Goal: Ask a question

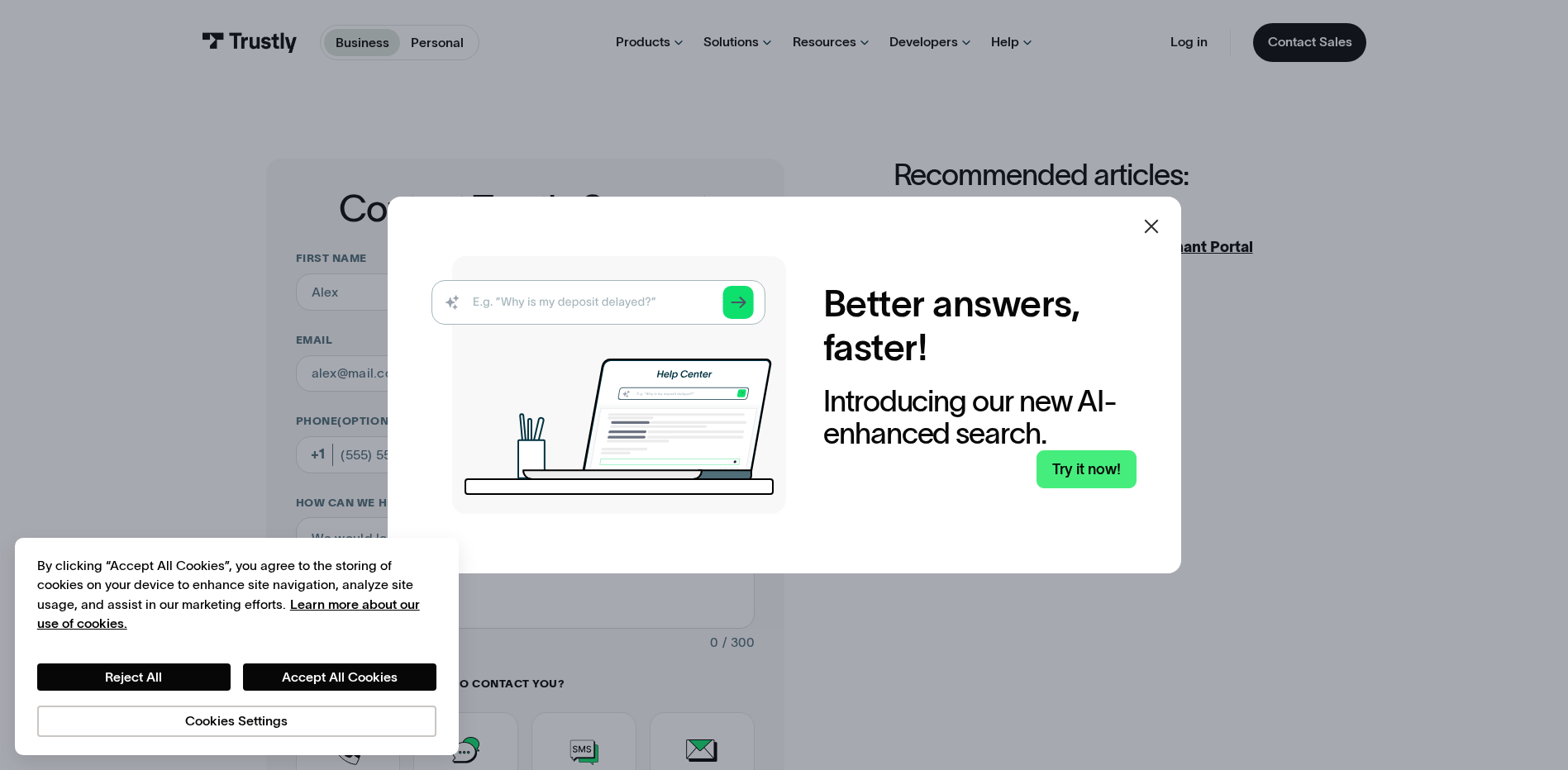
click at [1156, 226] on icon at bounding box center [1152, 227] width 20 height 20
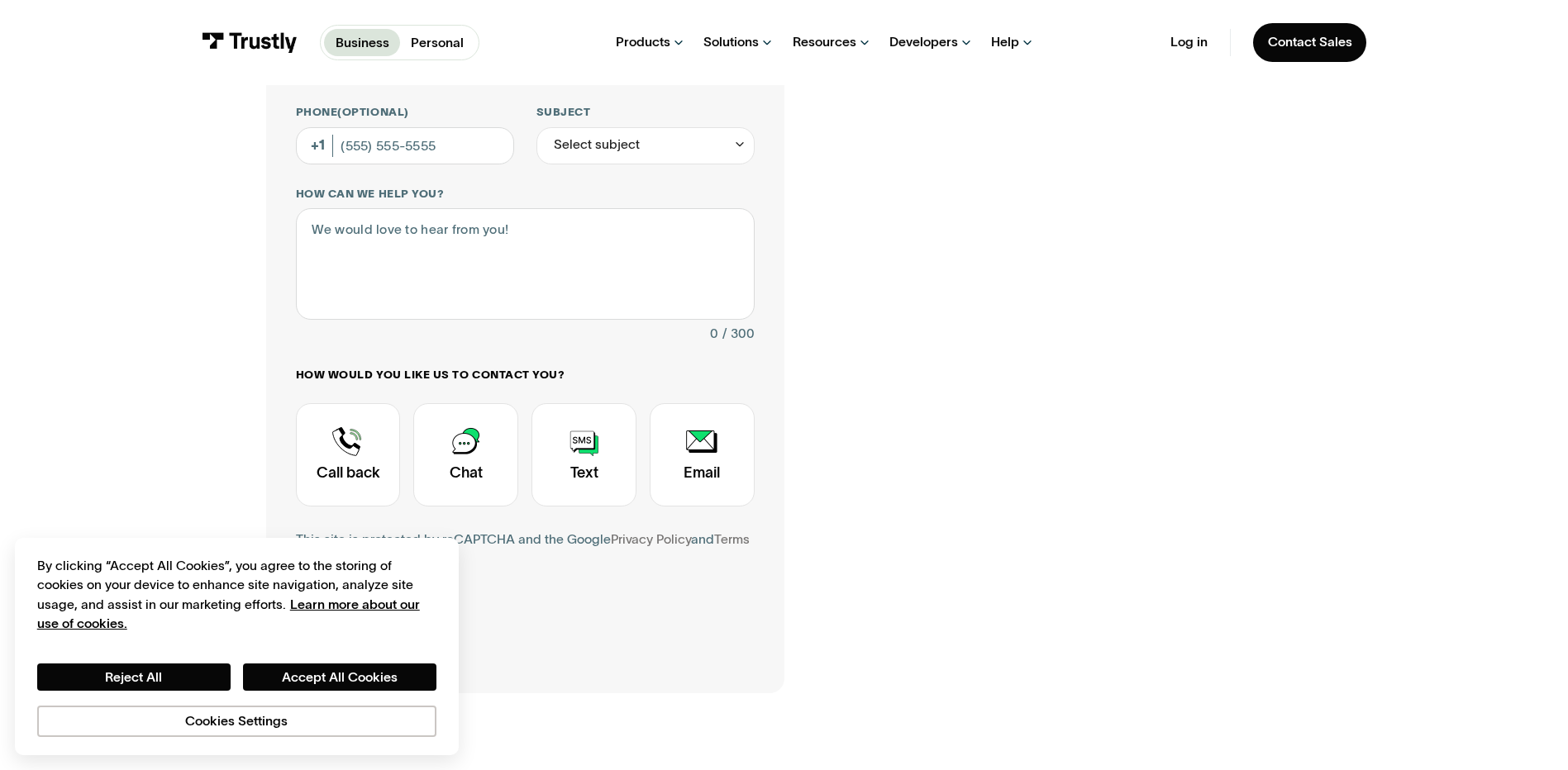
scroll to position [496, 0]
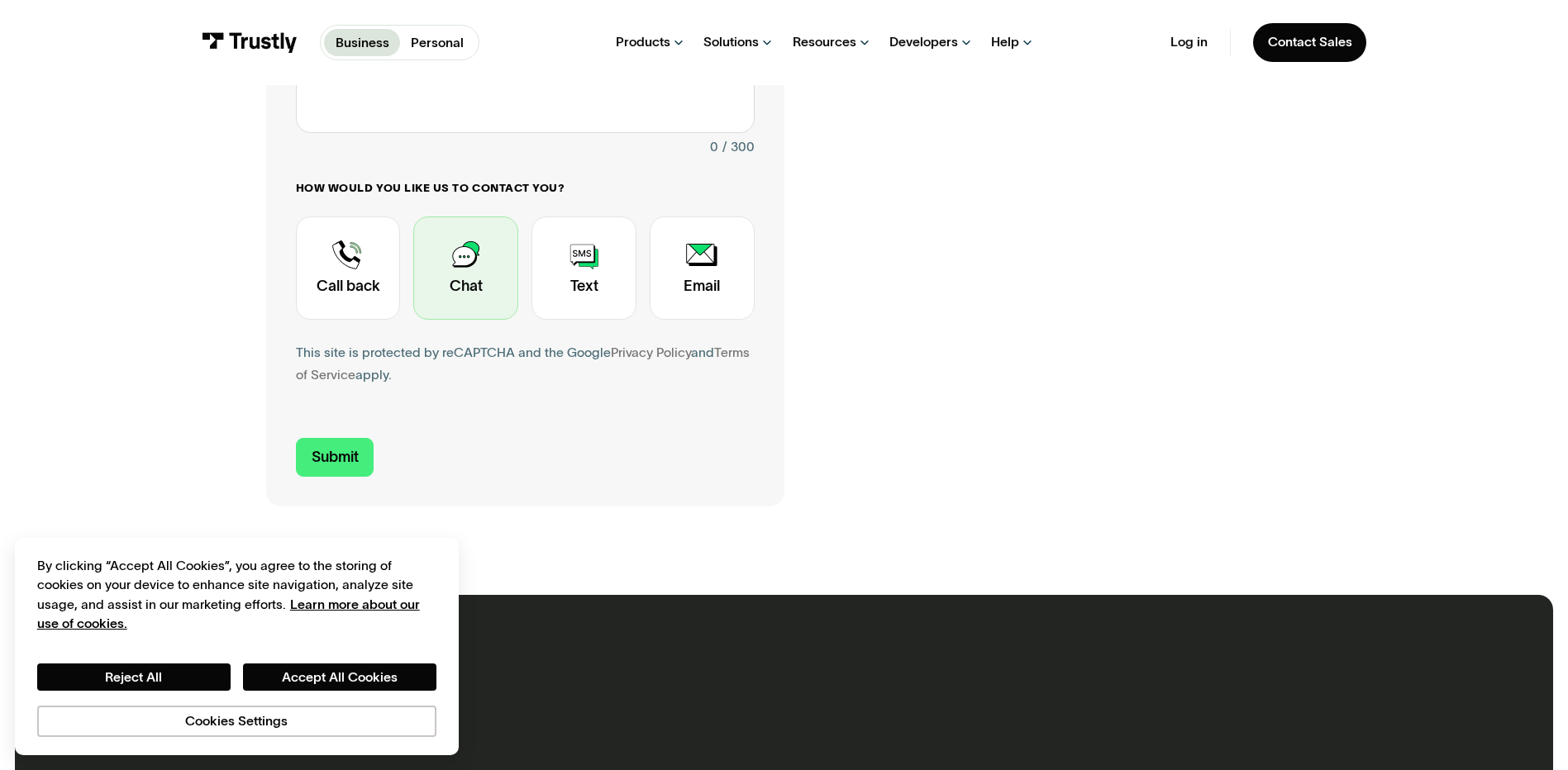
click at [472, 267] on div "Contact Trustly Support" at bounding box center [466, 269] width 105 height 103
click at [468, 279] on div "Contact Trustly Support" at bounding box center [466, 269] width 105 height 103
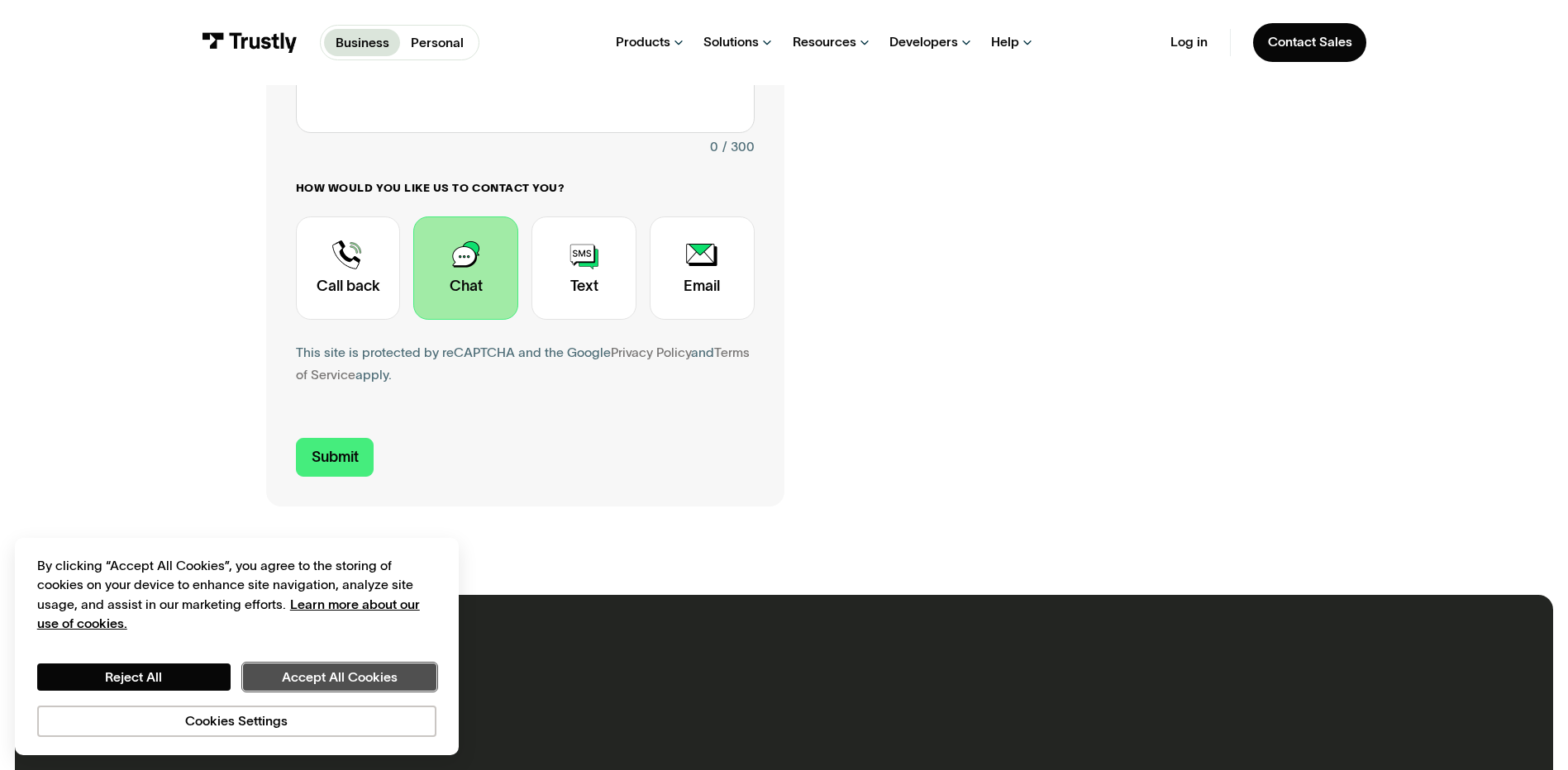
click at [344, 675] on button "Accept All Cookies" at bounding box center [339, 677] width 193 height 28
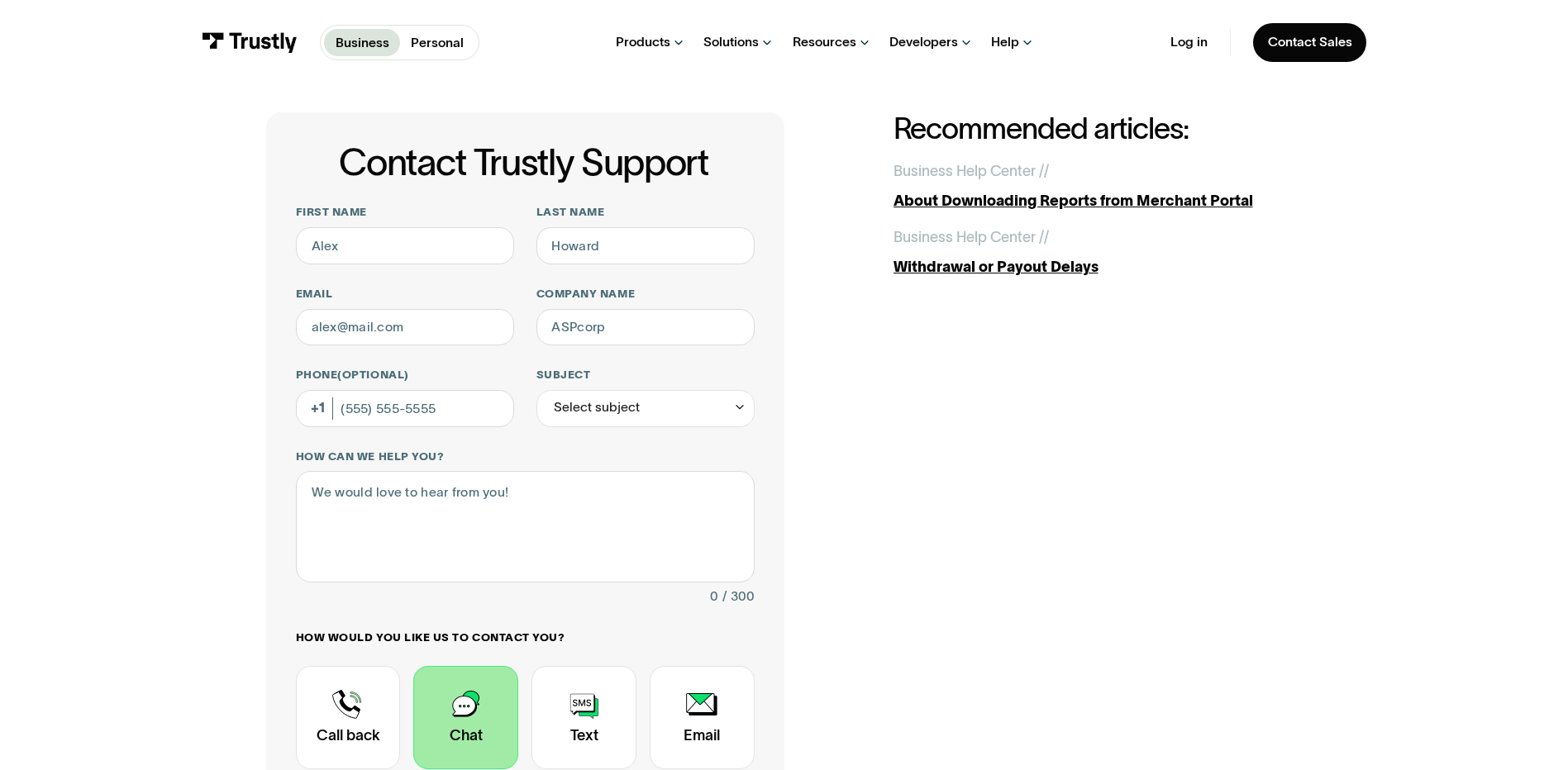
scroll to position [0, 0]
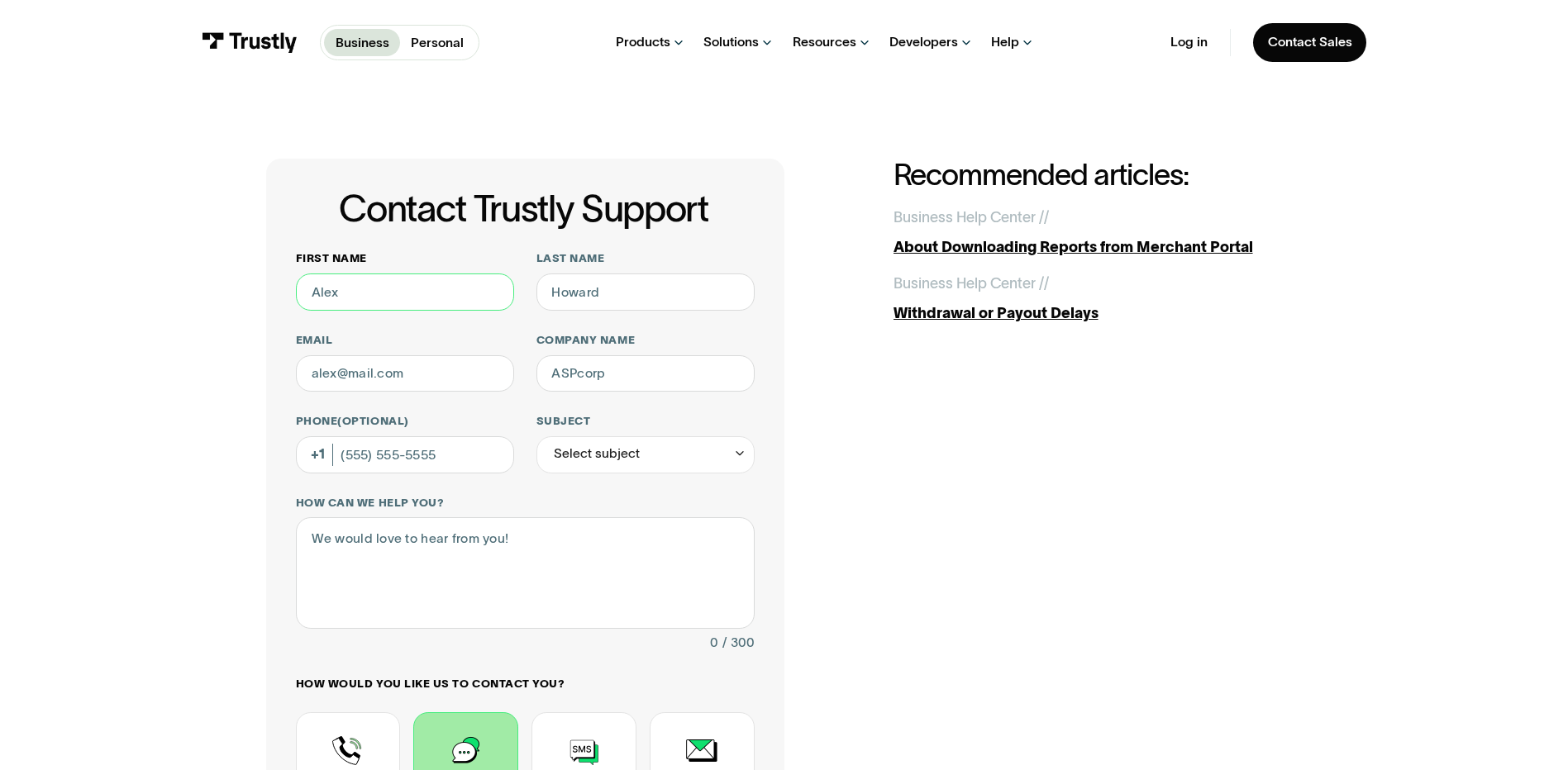
click at [389, 302] on input "First name" at bounding box center [404, 291] width 218 height 37
type input "[PERSON_NAME]"
type input "[PERSON_NAME][EMAIL_ADDRESS][PERSON_NAME][DOMAIN_NAME]"
type input "High5Casino"
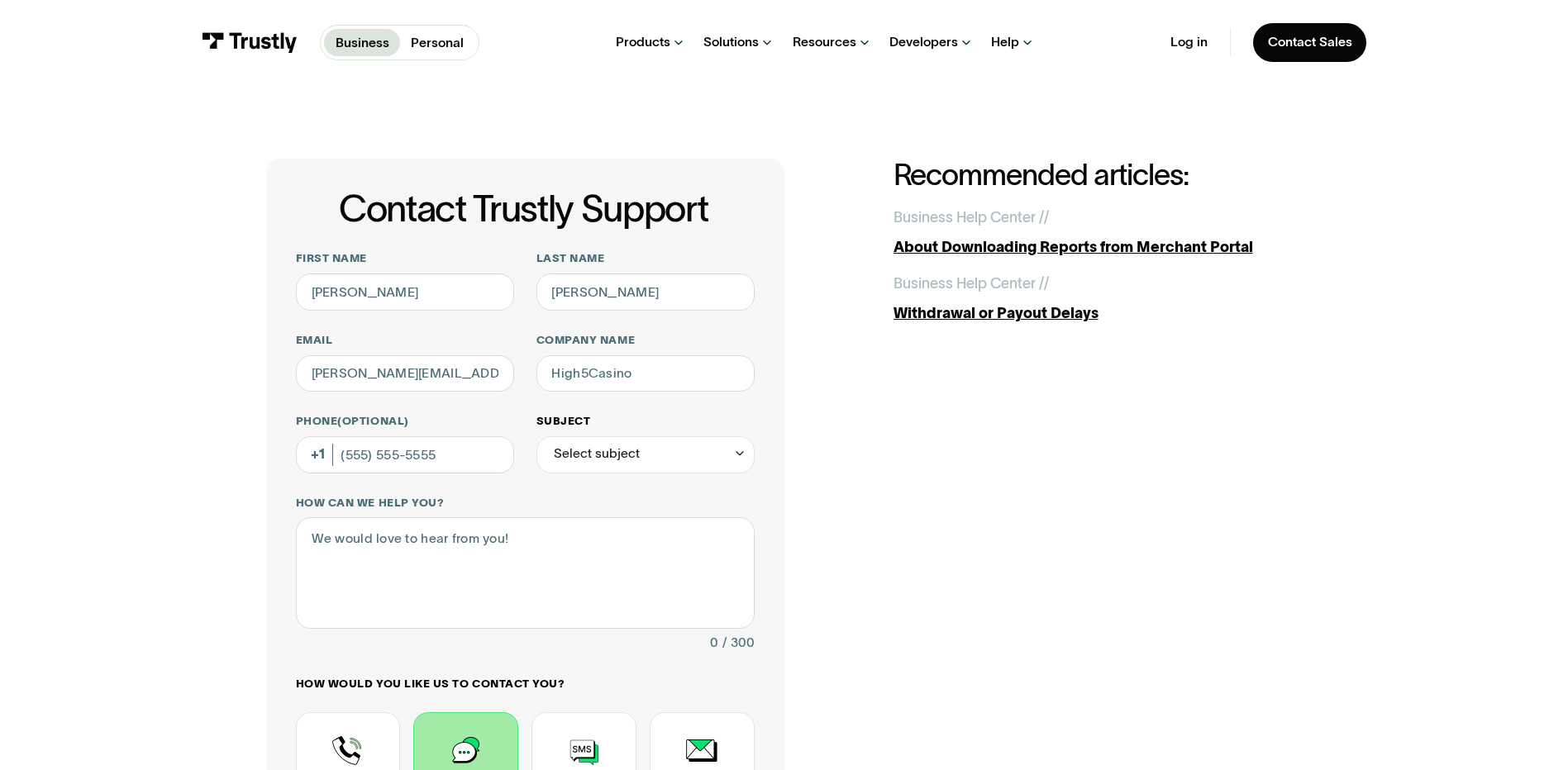
click at [641, 462] on div "Select subject" at bounding box center [645, 455] width 218 height 37
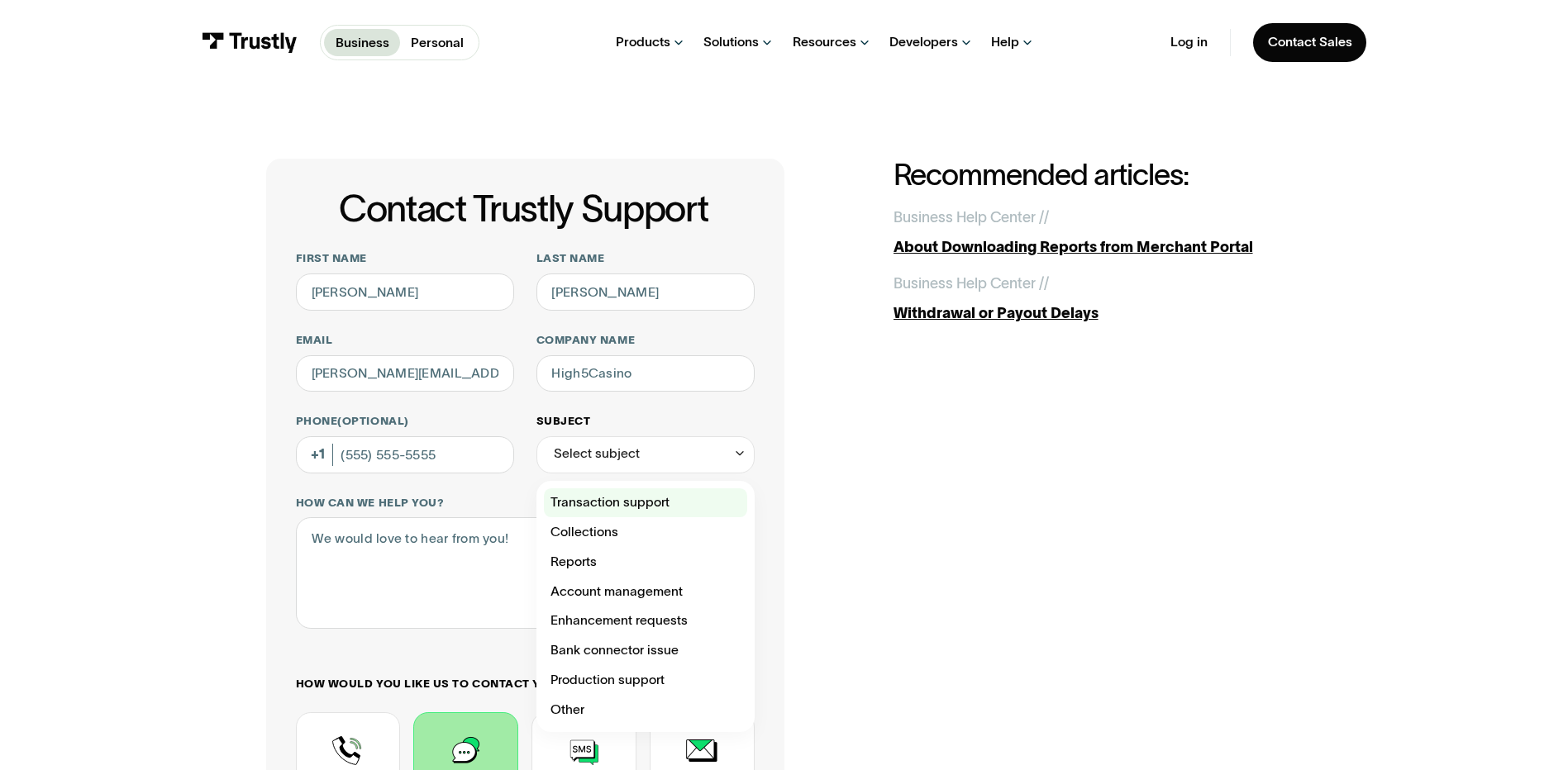
click at [633, 505] on div "Contact Trustly Support" at bounding box center [646, 503] width 203 height 30
type input "**********"
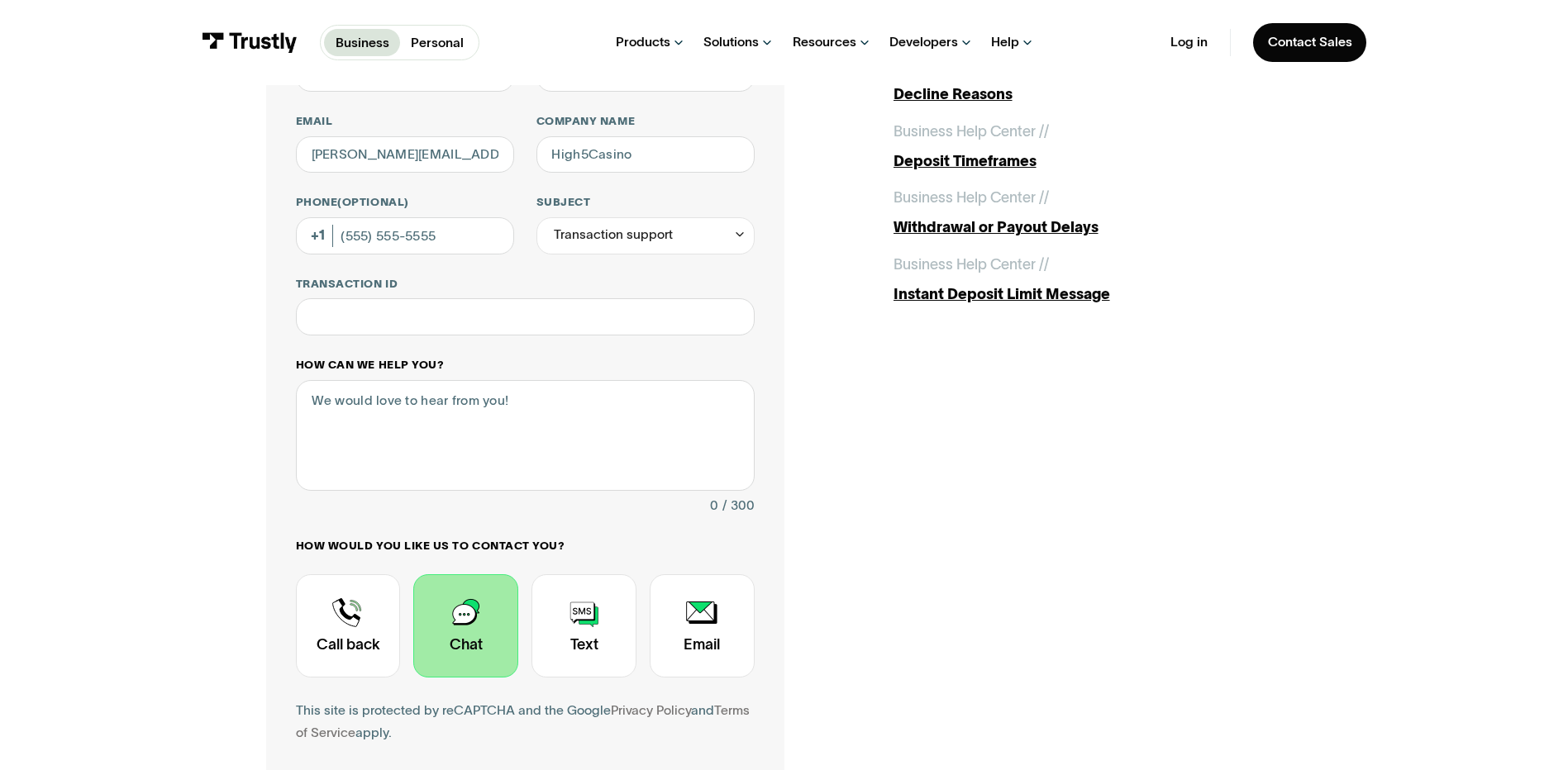
scroll to position [248, 0]
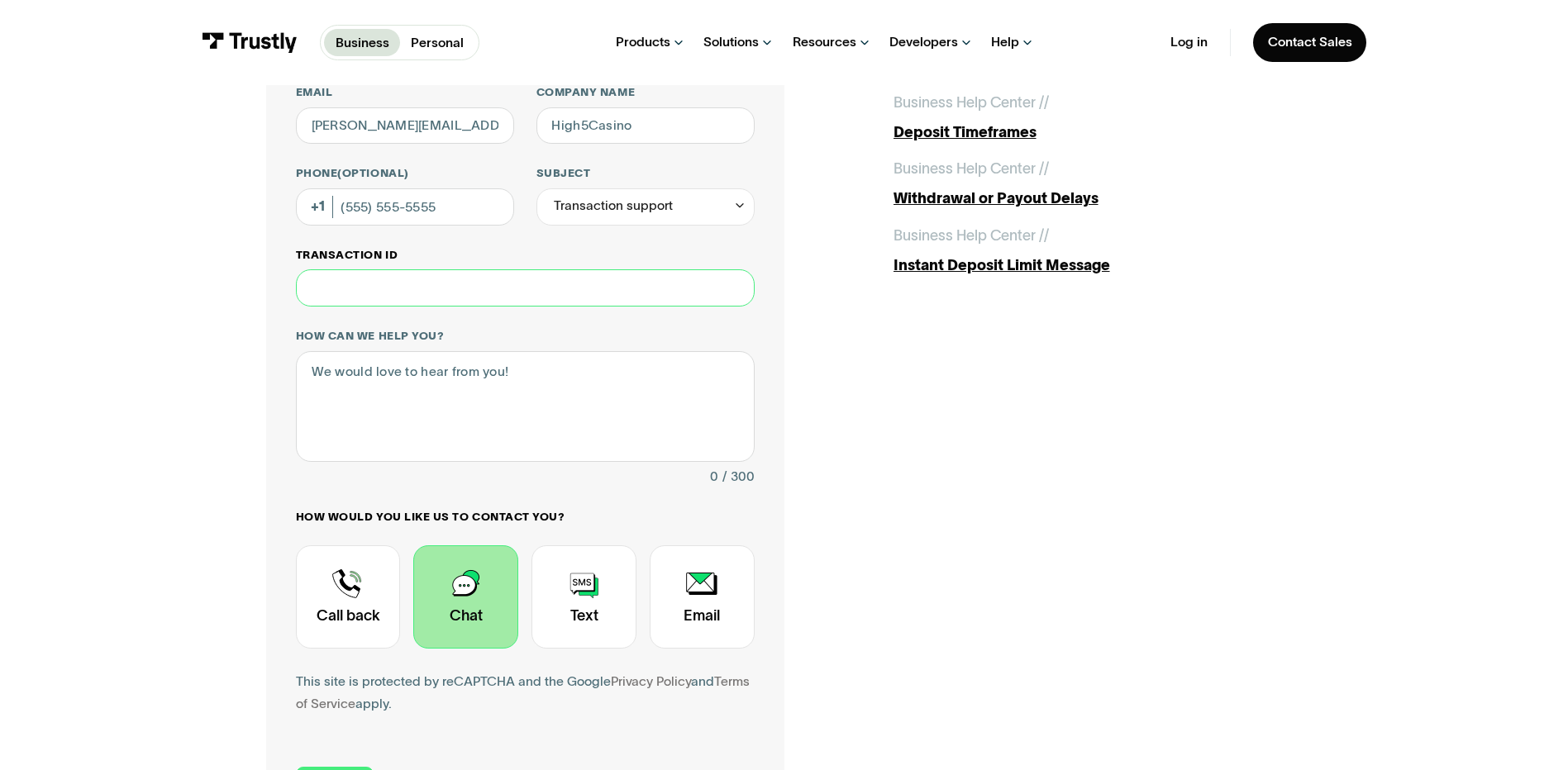
click at [483, 300] on input "Transaction ID" at bounding box center [524, 288] width 459 height 37
paste input "**********"
type input "**********"
click at [440, 412] on textarea "How can we help you?" at bounding box center [524, 406] width 459 height 110
paste textarea "Transaction State Reversed Status Code R10 Status Description Customer Advises …"
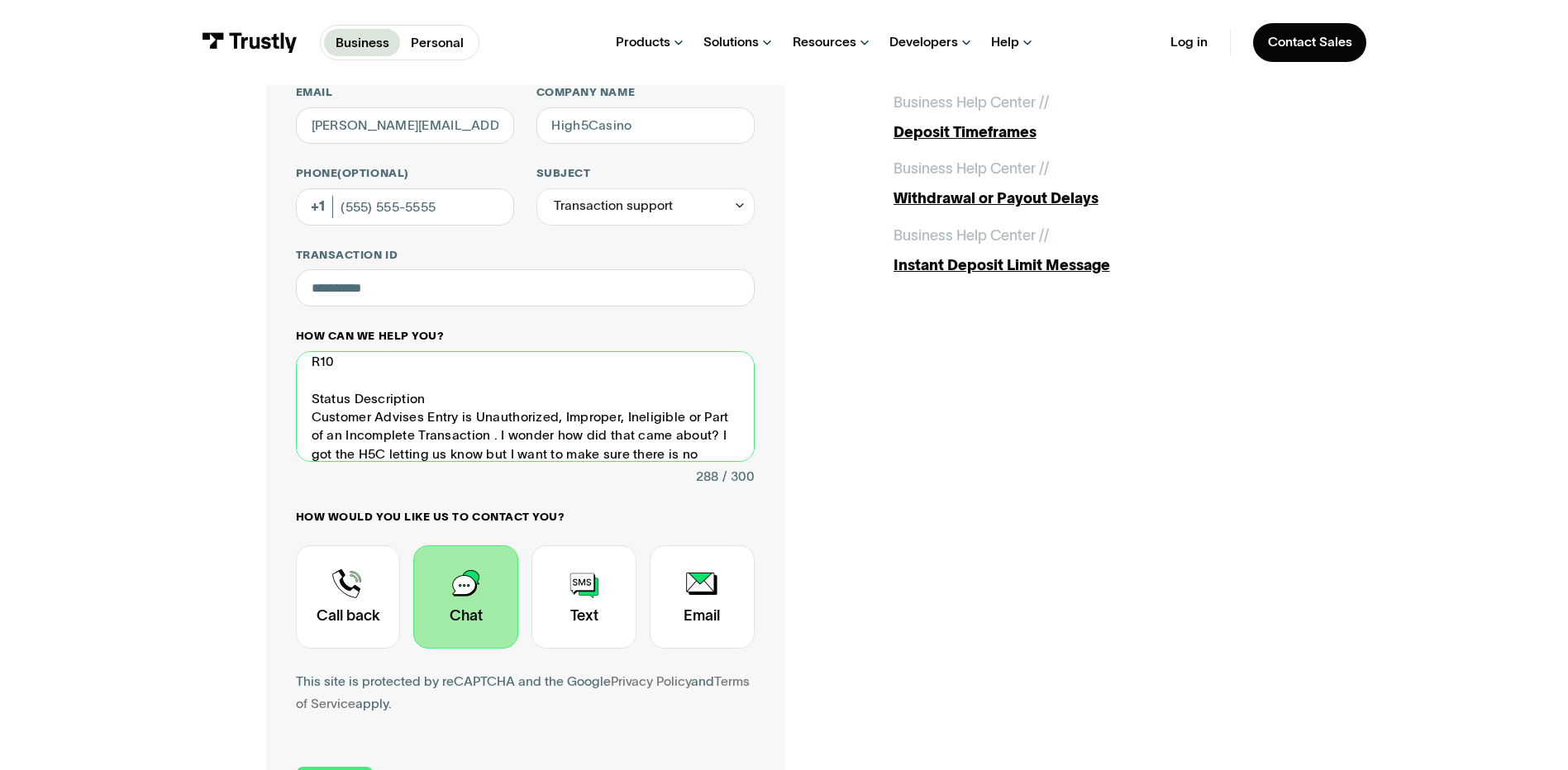
scroll to position [103, 0]
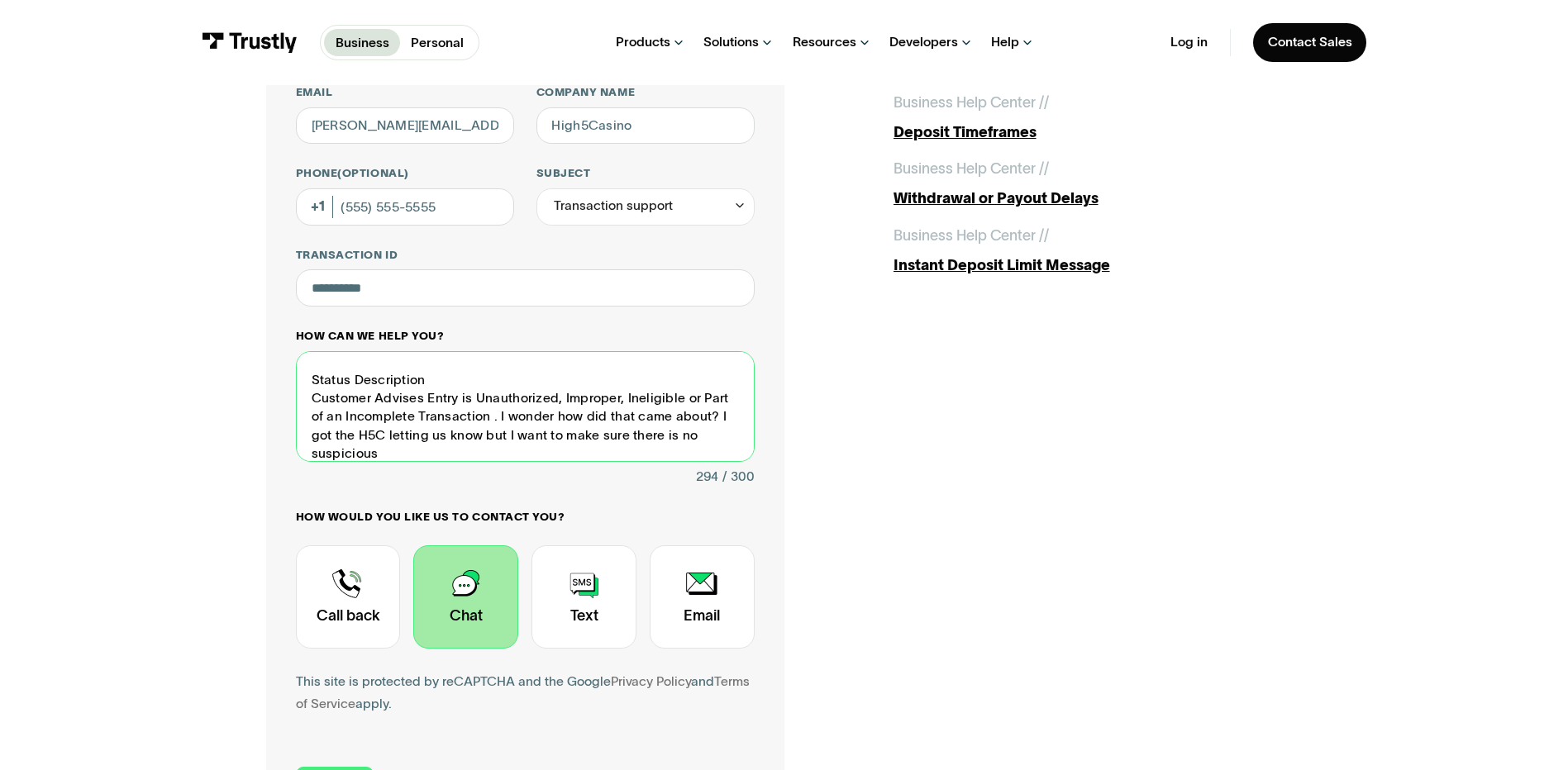
type textarea "I see the trans as Transaction State Reversed Status Code R10 Status Descriptio…"
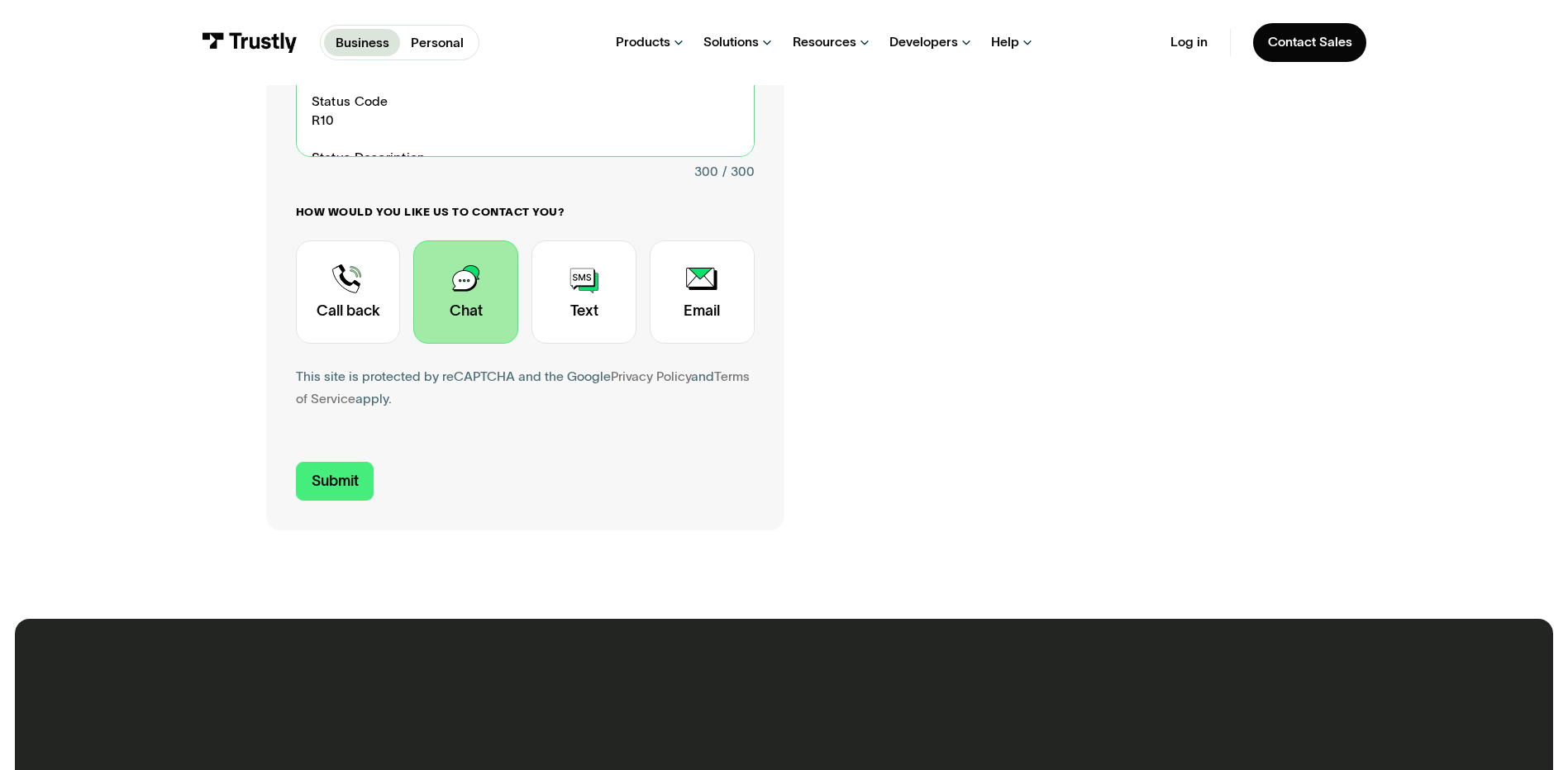
scroll to position [579, 0]
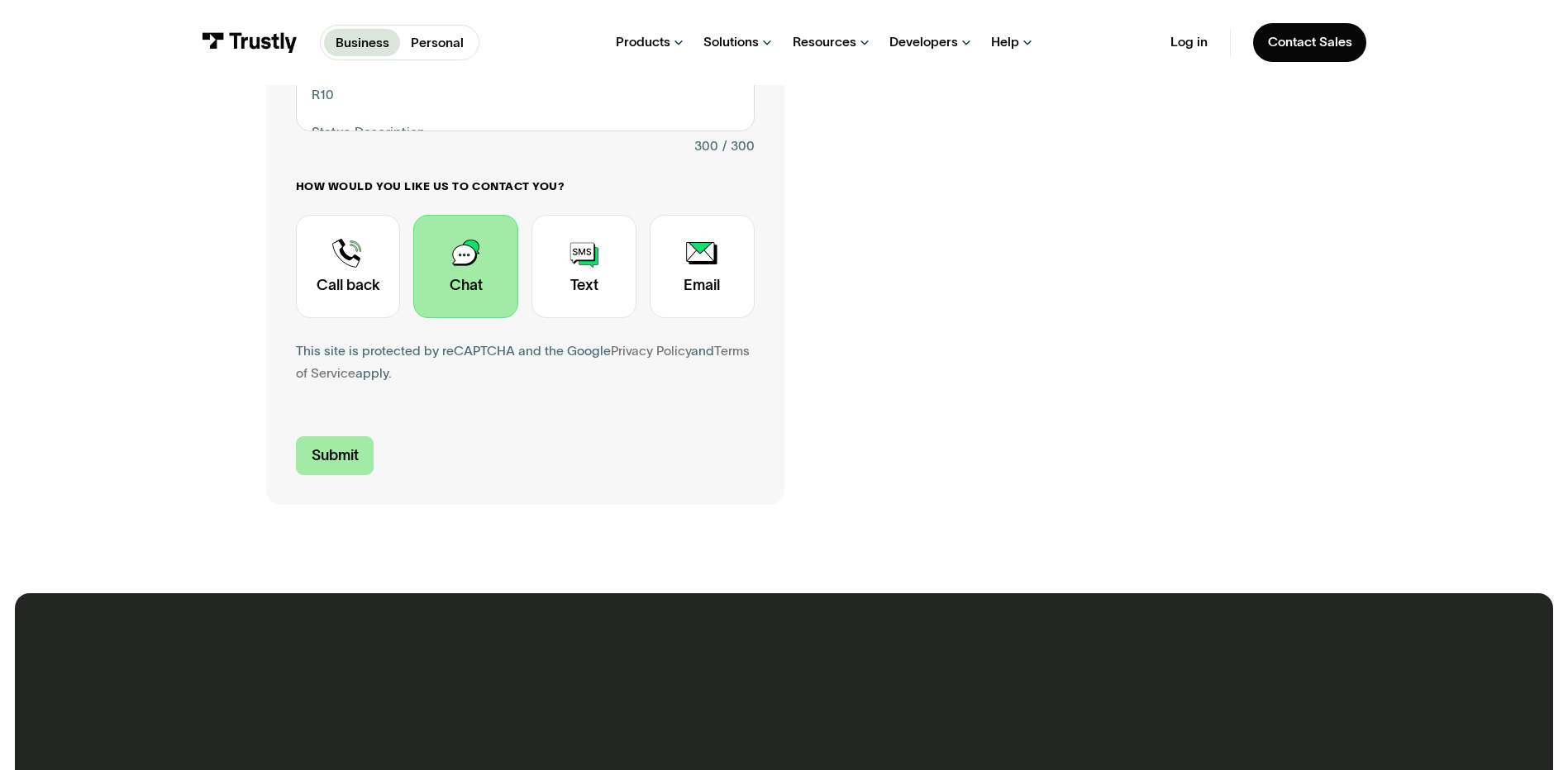
click at [332, 454] on input "Submit" at bounding box center [334, 456] width 79 height 39
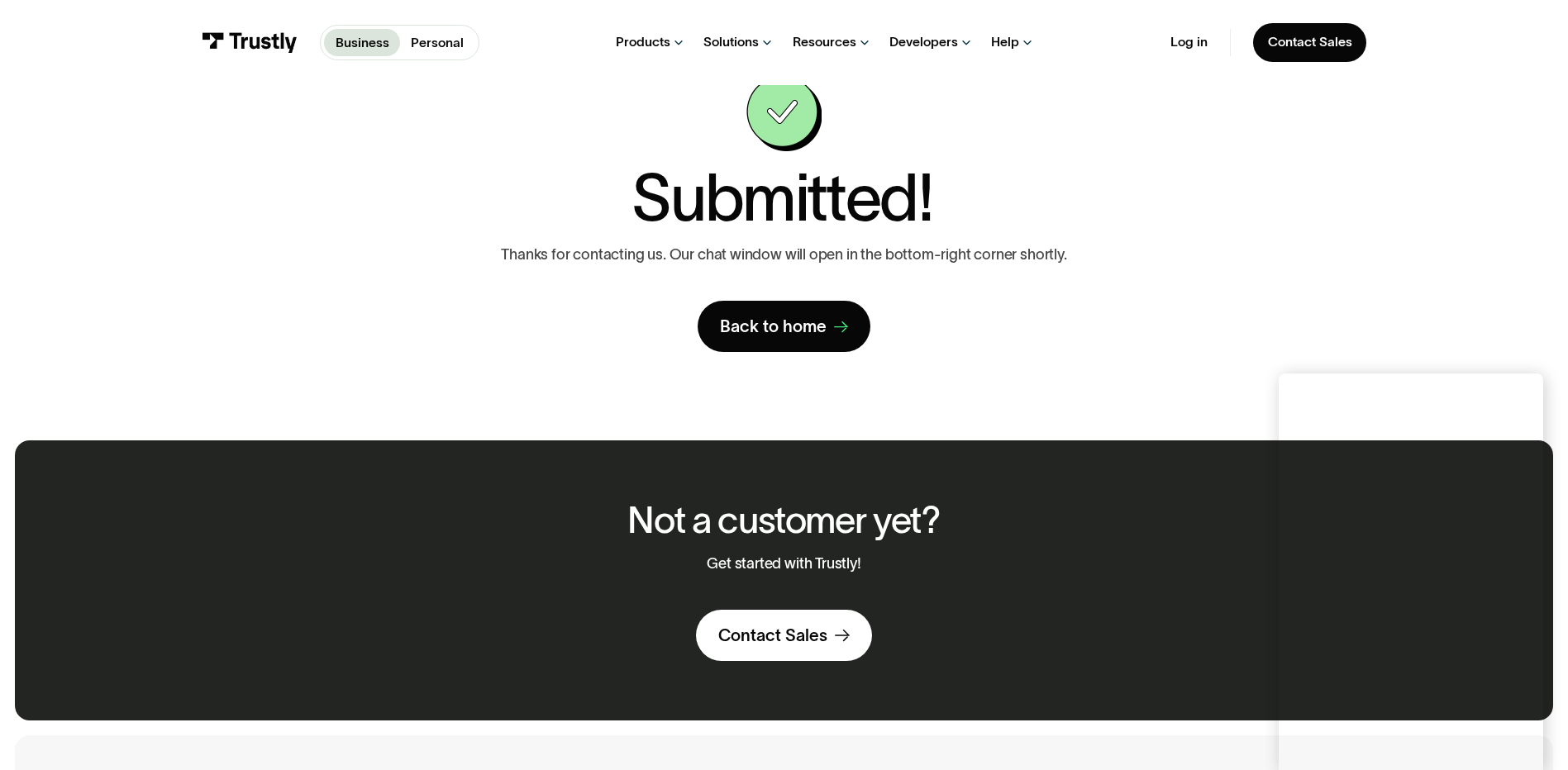
scroll to position [0, 0]
